Goal: Information Seeking & Learning: Learn about a topic

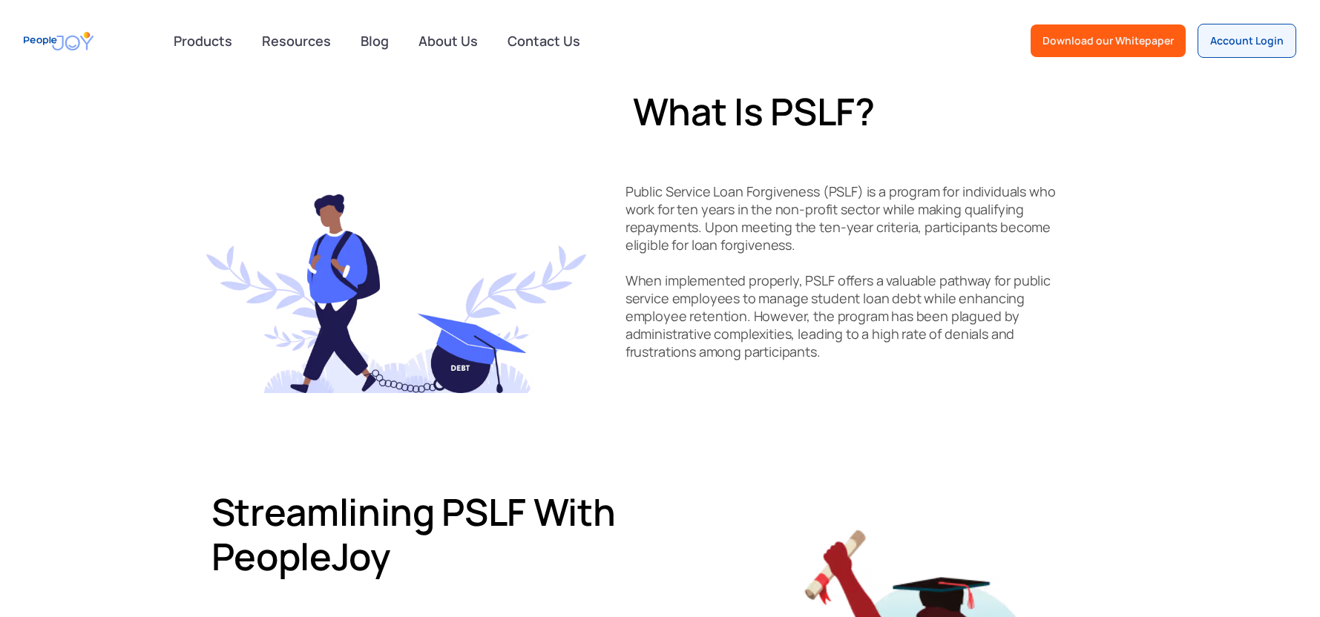
scroll to position [371, 0]
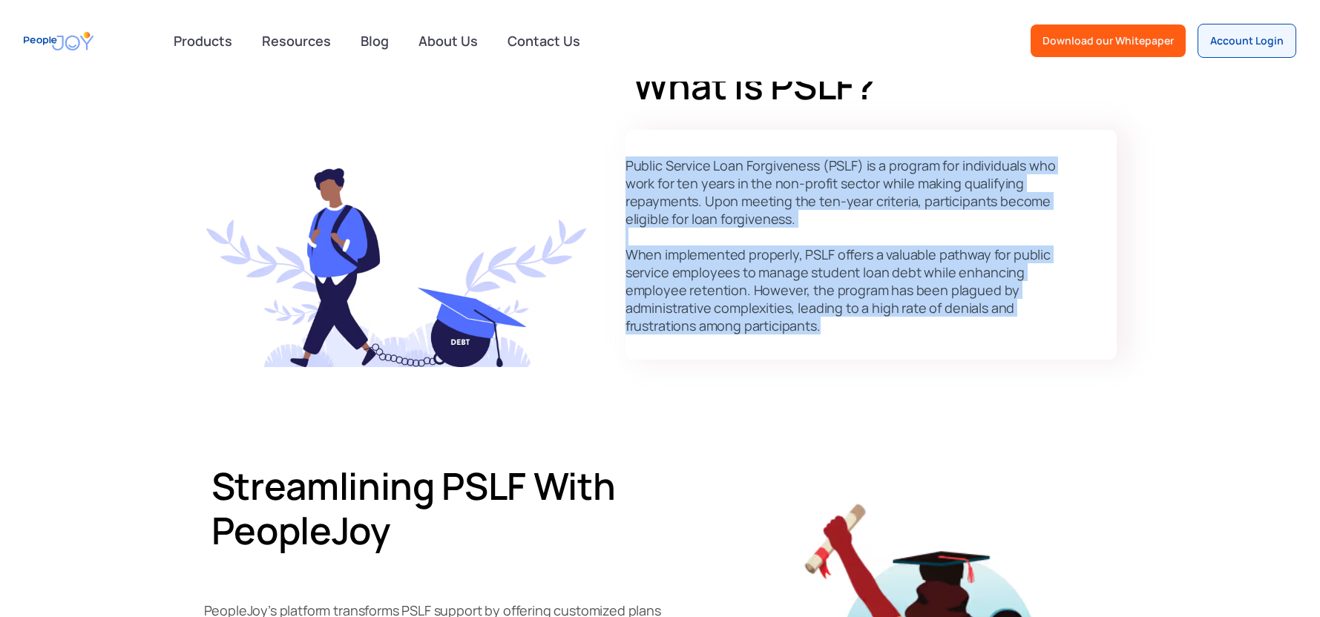
drag, startPoint x: 621, startPoint y: 148, endPoint x: 1059, endPoint y: 349, distance: 482.1
click at [1059, 349] on div "What is PSLF? Public Service Loan Forgiveness (PSLF) is a program for individua…" at bounding box center [660, 211] width 972 height 401
copy p "Public Service Loan Forgiveness (PSLF) is a program for individuals who work fo…"
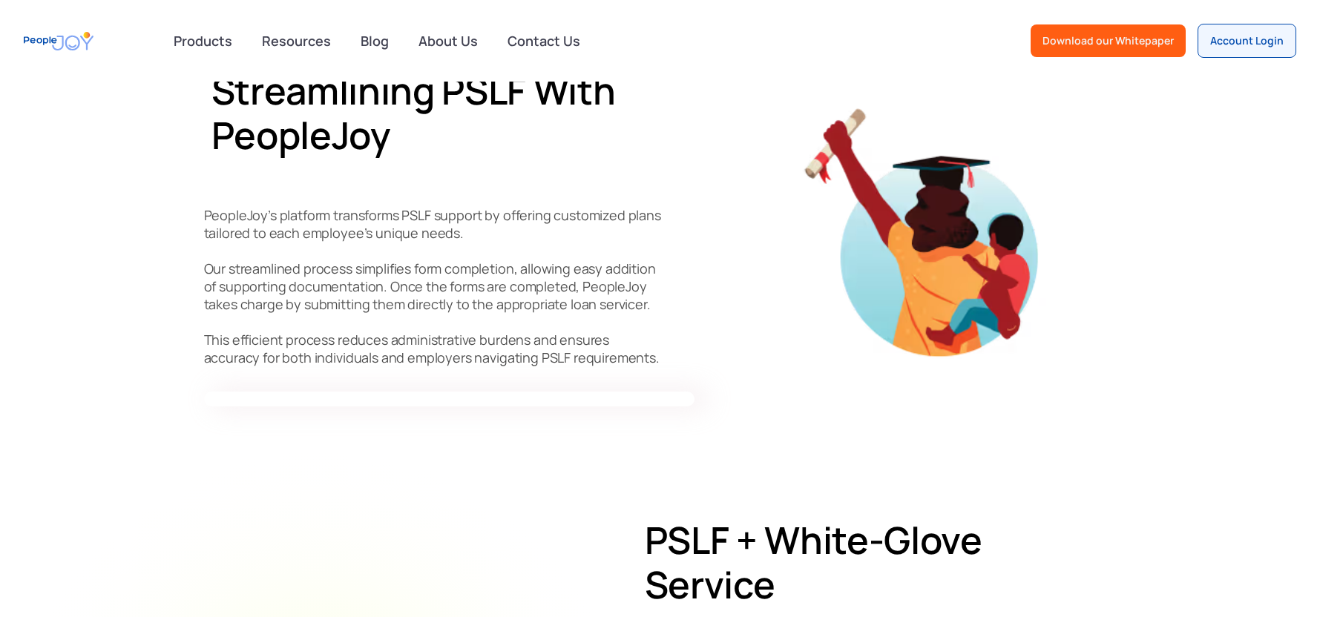
scroll to position [816, 0]
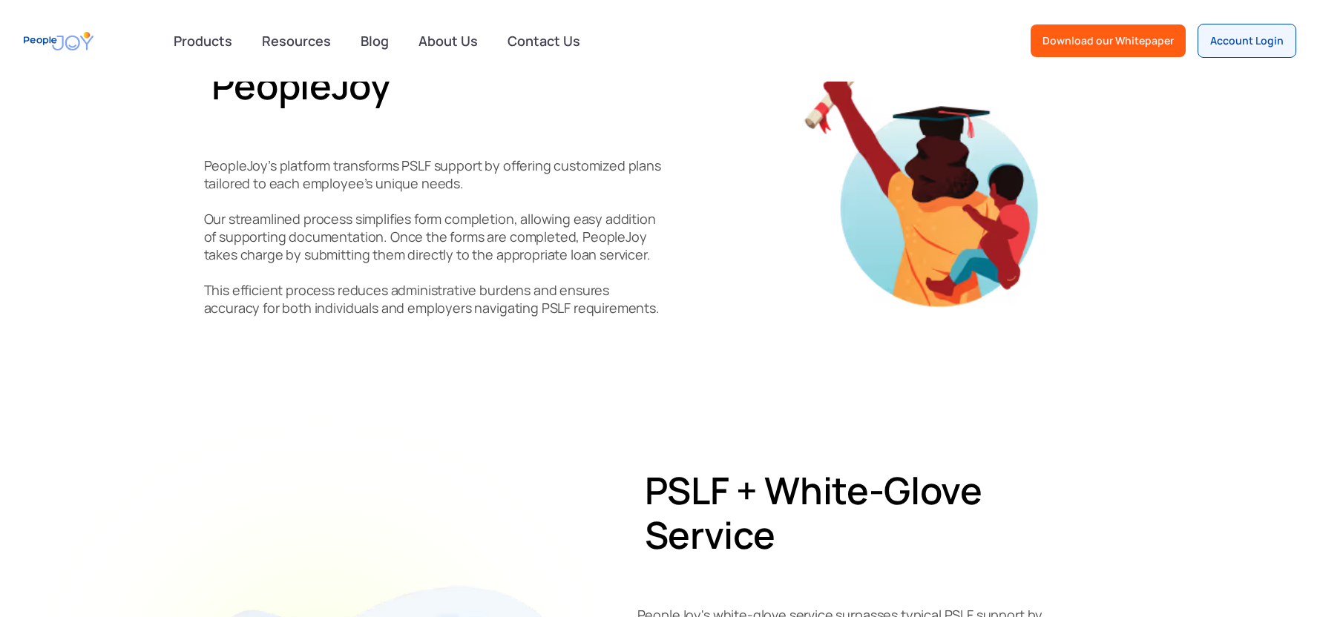
click at [201, 162] on div "Streamlining PSLF with PeopleJoy PeopleJoy’s platform transforms PSLF support b…" at bounding box center [660, 180] width 972 height 427
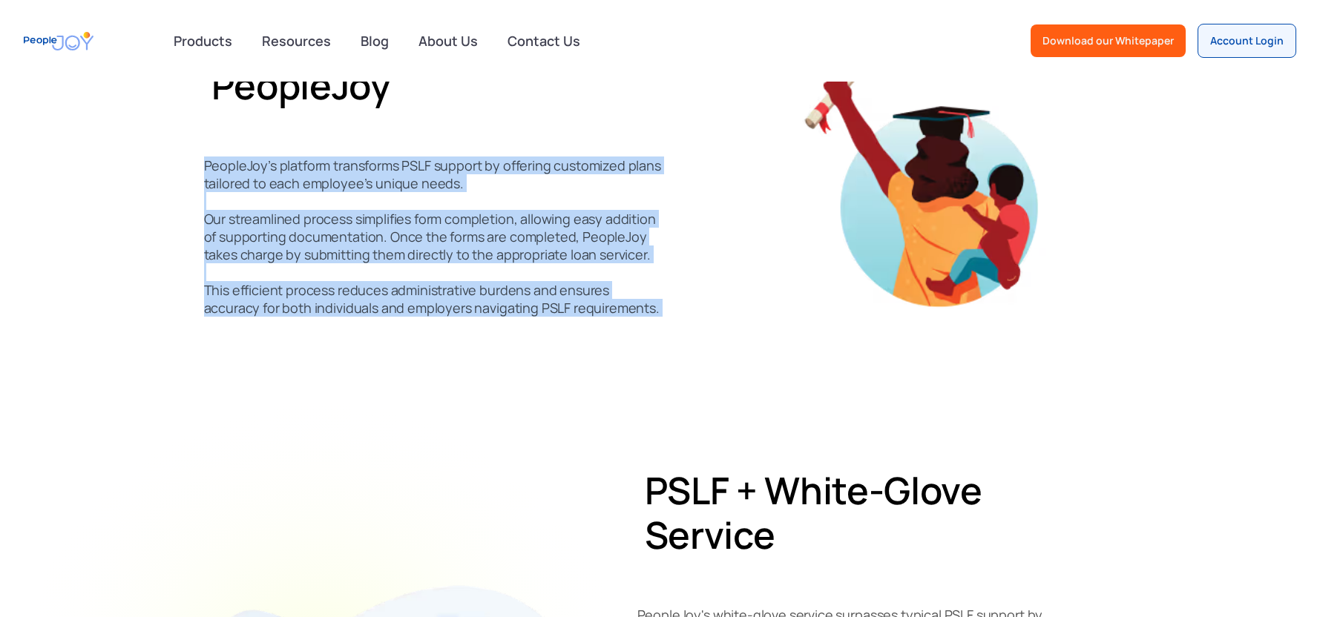
drag, startPoint x: 201, startPoint y: 163, endPoint x: 663, endPoint y: 357, distance: 501.1
click at [667, 358] on div "Streamlining PSLF with PeopleJoy PeopleJoy’s platform transforms PSLF support b…" at bounding box center [660, 180] width 972 height 427
copy p "PeopleJoy’s platform transforms PSLF support by offering customized plans tailo…"
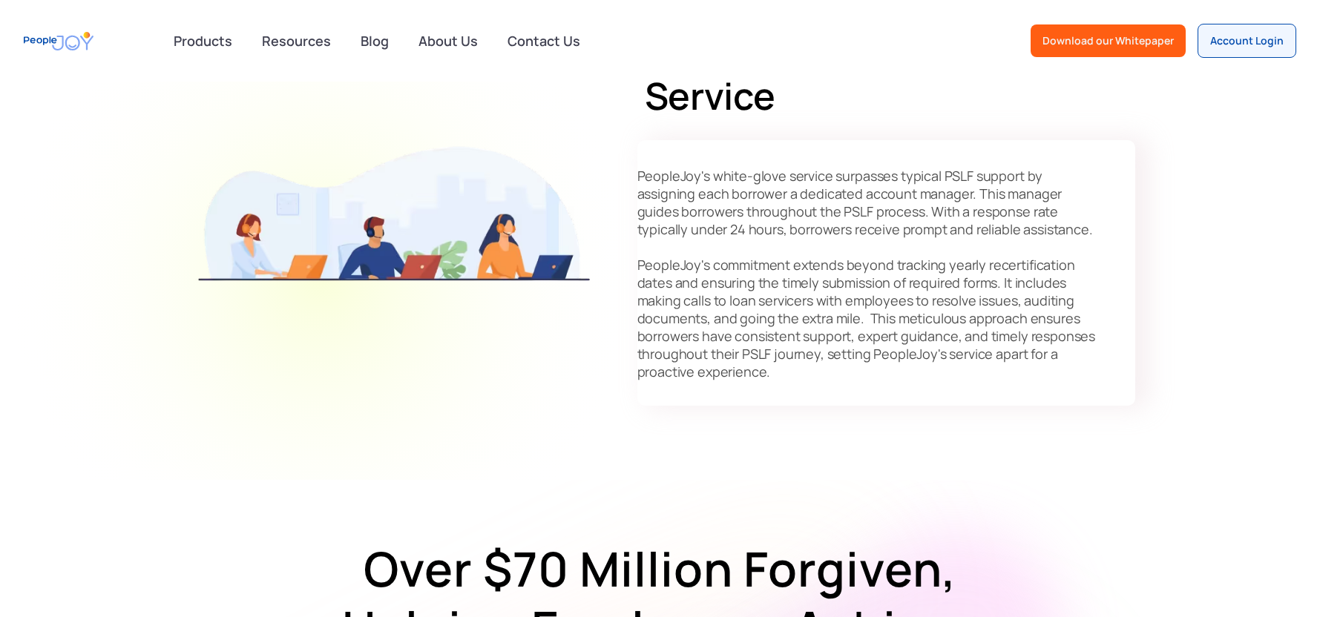
scroll to position [1261, 0]
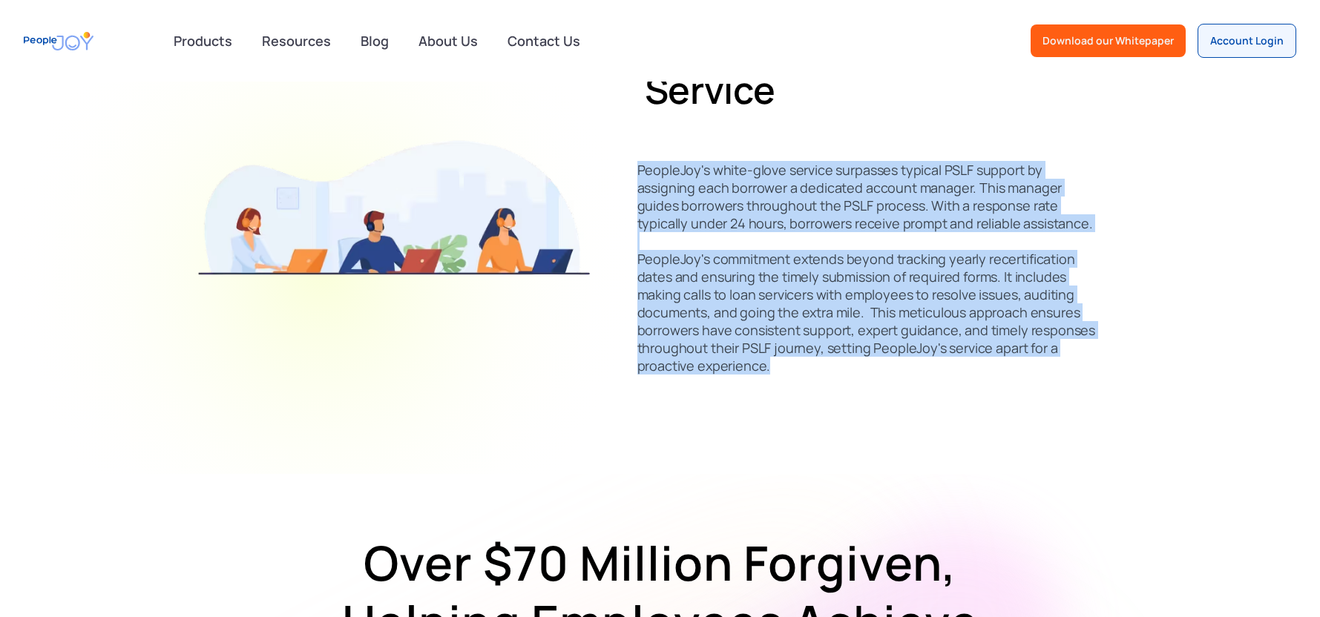
drag, startPoint x: 789, startPoint y: 372, endPoint x: 625, endPoint y: 165, distance: 264.5
click at [625, 165] on div "PSLF + White-Glove Service PeopleJoy's white-glove service surpasses typical PS…" at bounding box center [660, 241] width 950 height 466
copy p "PeopleJoy's white-glove service surpasses typical PSLF support by assigning eac…"
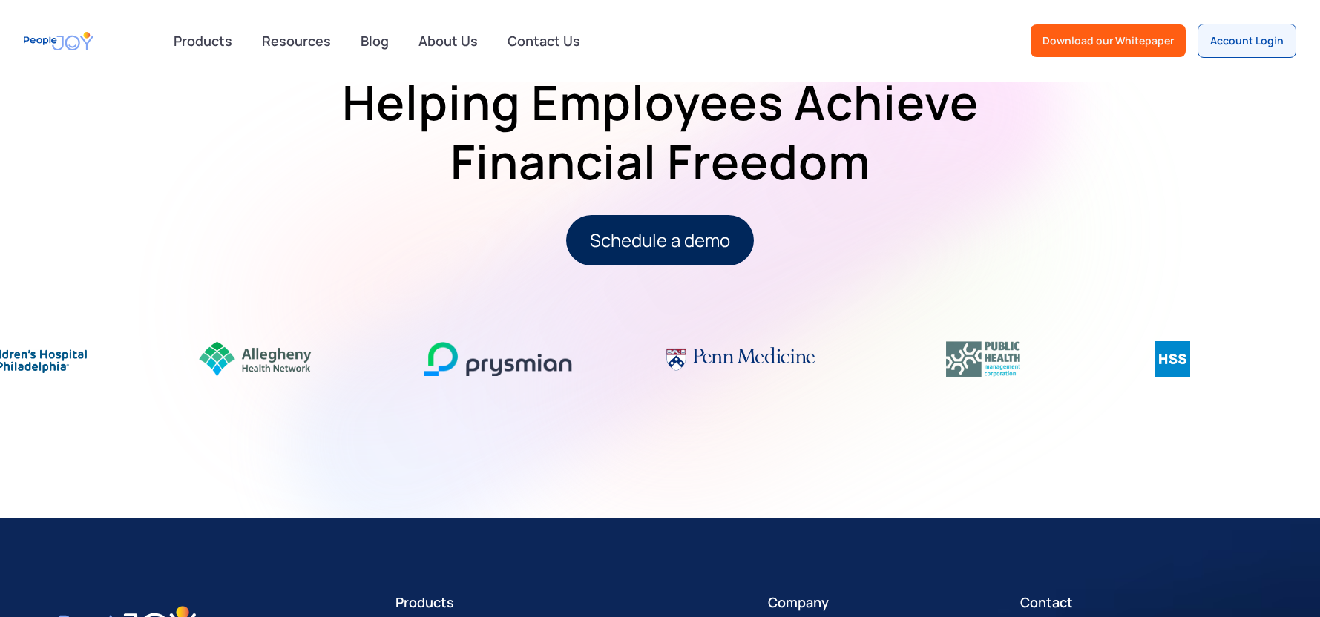
scroll to position [1929, 0]
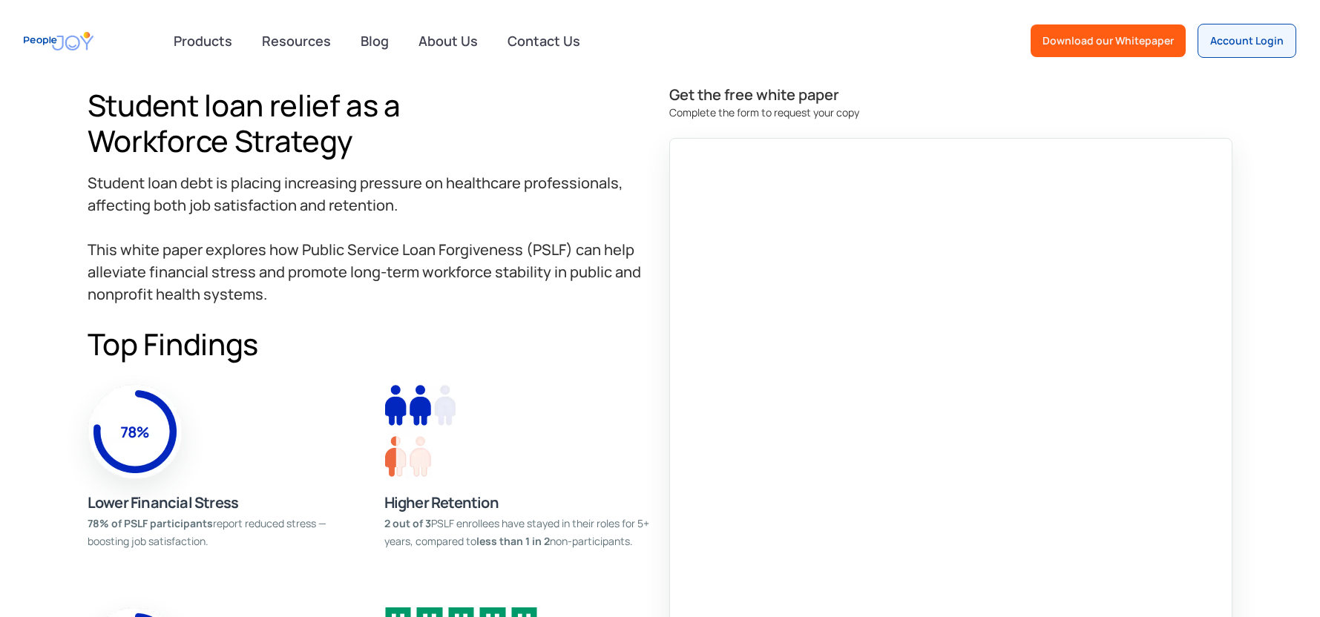
scroll to position [742, 0]
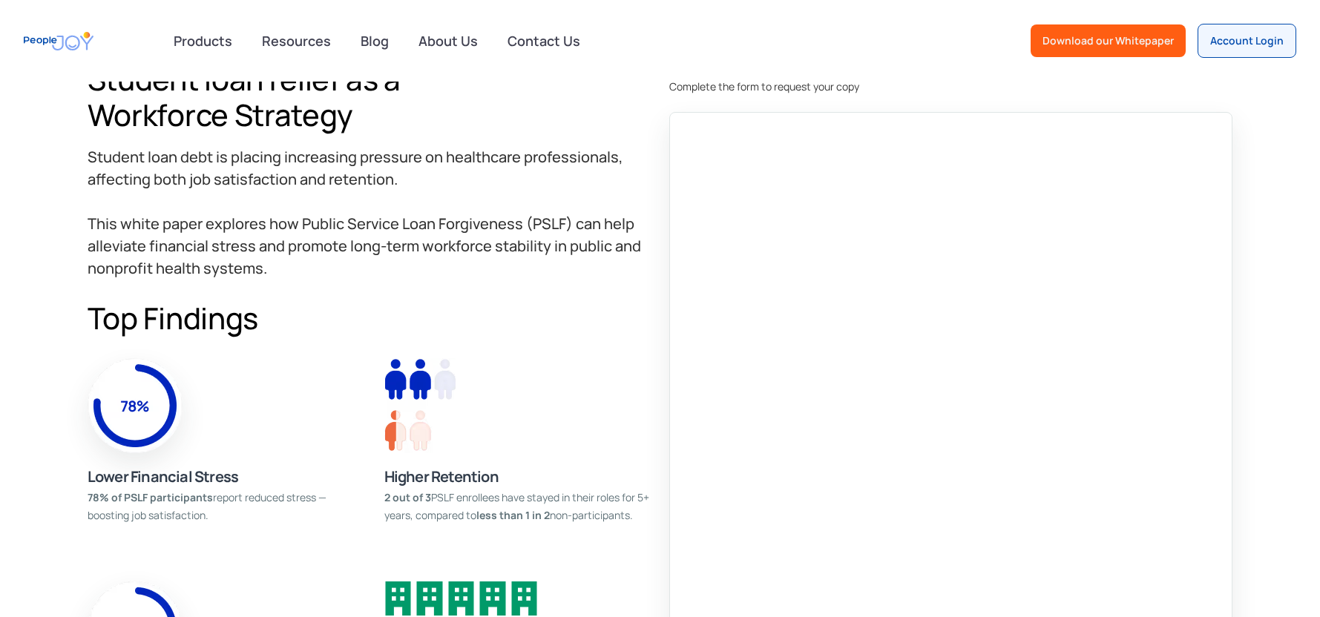
click at [433, 208] on div "Student loan debt is placing increasing pressure on healthcare professionals, a…" at bounding box center [370, 213] width 564 height 134
click at [429, 187] on div "Student loan debt is placing increasing pressure on healthcare professionals, a…" at bounding box center [370, 213] width 564 height 134
click at [396, 181] on div "Student loan debt is placing increasing pressure on healthcare professionals, a…" at bounding box center [370, 213] width 564 height 134
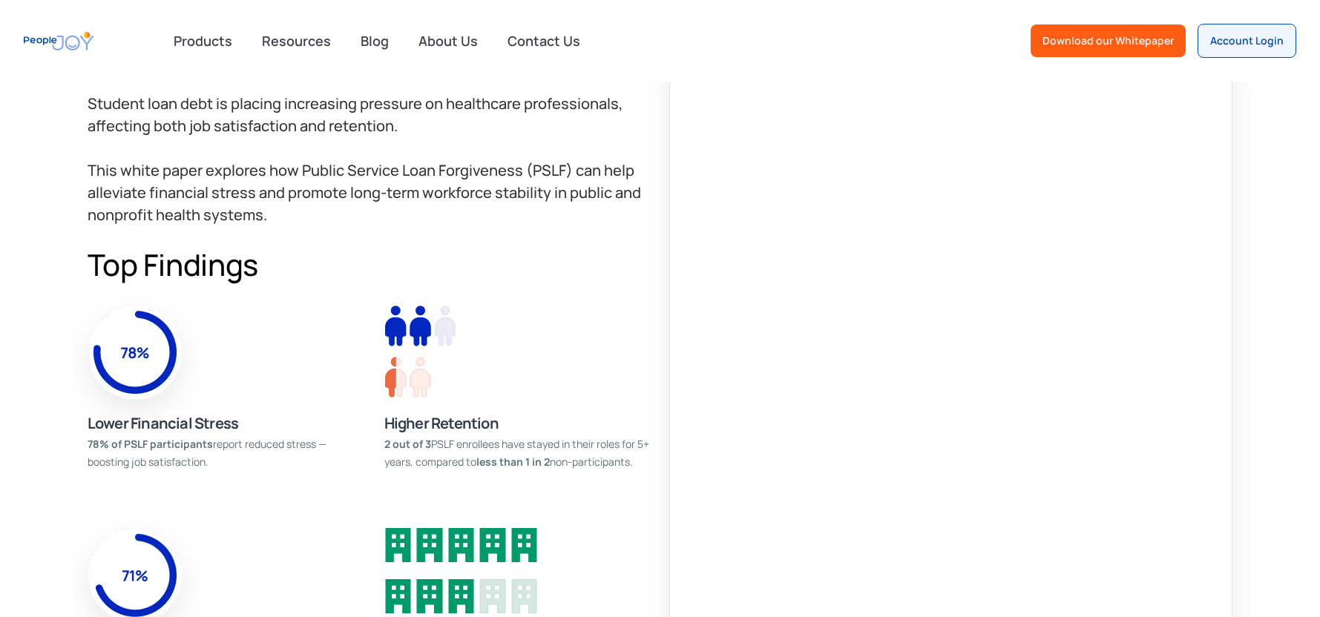
scroll to position [890, 0]
